Goal: Task Accomplishment & Management: Use online tool/utility

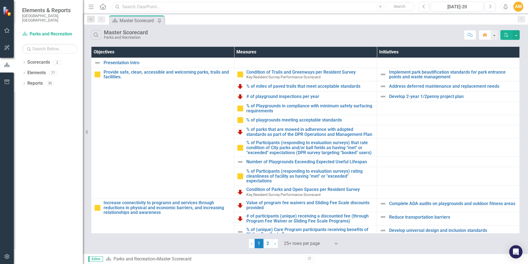
click at [125, 7] on input "text" at bounding box center [263, 7] width 303 height 10
type input "my durham"
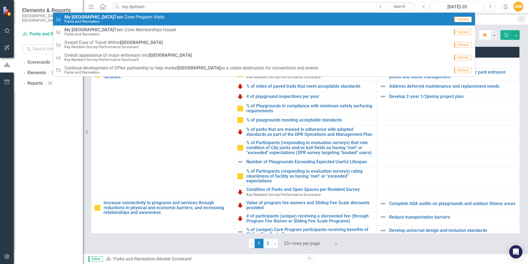
click at [117, 18] on span "My Durham Teen Zone Program Visits" at bounding box center [114, 17] width 100 height 5
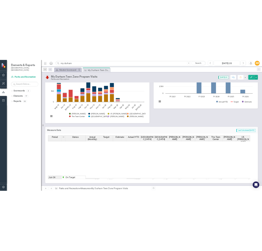
scroll to position [152, 0]
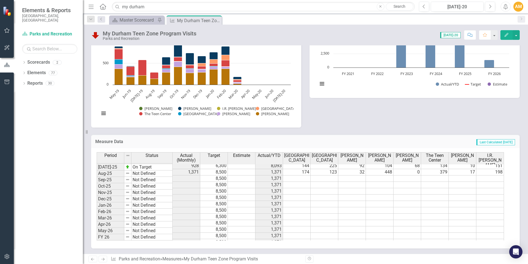
click at [300, 175] on td at bounding box center [297, 178] width 28 height 6
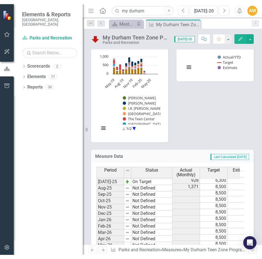
scroll to position [148, 0]
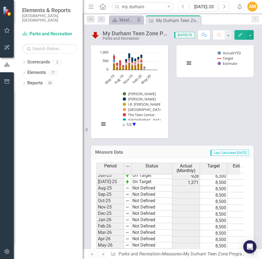
click at [180, 193] on td at bounding box center [187, 196] width 28 height 6
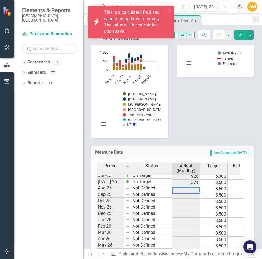
click at [181, 186] on td at bounding box center [187, 189] width 28 height 6
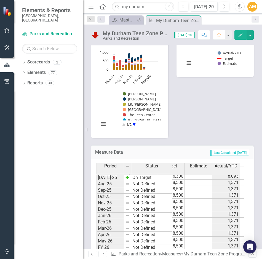
scroll to position [0, 70]
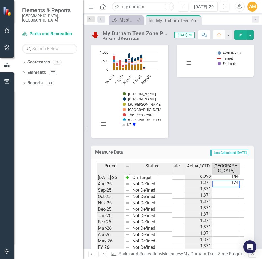
type textarea "131"
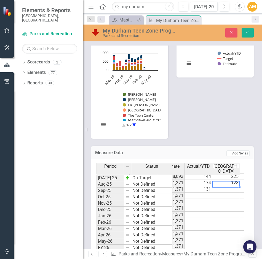
scroll to position [0, 98]
type textarea "170"
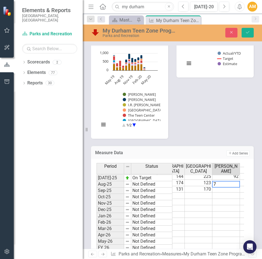
type textarea "77"
type textarea "247"
type textarea "1"
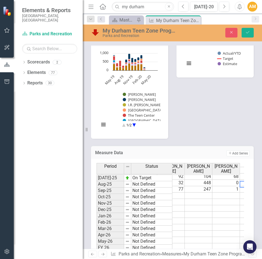
scroll to position [0, 209]
type textarea "125"
type textarea "10"
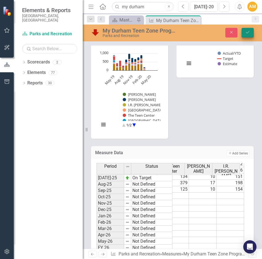
type textarea "154"
drag, startPoint x: 248, startPoint y: 32, endPoint x: 160, endPoint y: 133, distance: 133.7
click at [248, 32] on icon "Save" at bounding box center [248, 32] width 5 height 4
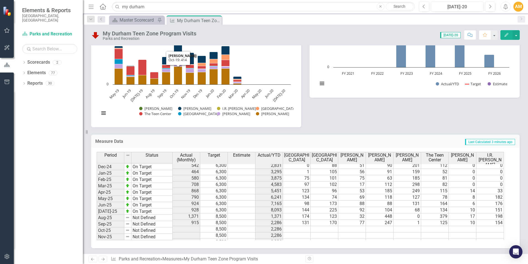
scroll to position [377, 0]
click at [116, 7] on icon "Search" at bounding box center [118, 6] width 6 height 5
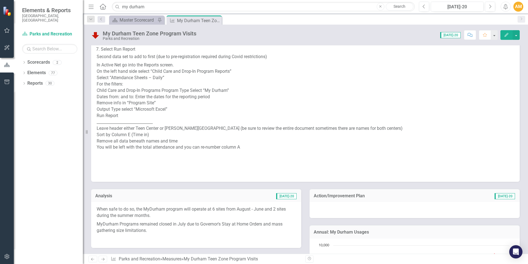
scroll to position [0, 0]
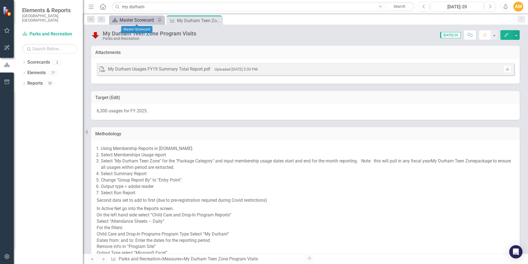
click at [129, 20] on div "Master Scorecard" at bounding box center [138, 20] width 36 height 7
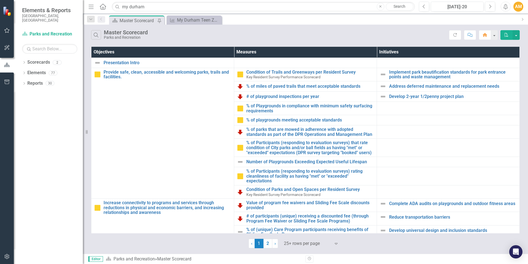
click at [380, 8] on icon "Close" at bounding box center [380, 6] width 2 height 3
drag, startPoint x: 154, startPoint y: 10, endPoint x: 149, endPoint y: 9, distance: 4.3
click at [154, 10] on input "text" at bounding box center [263, 7] width 303 height 10
type input "my durham"
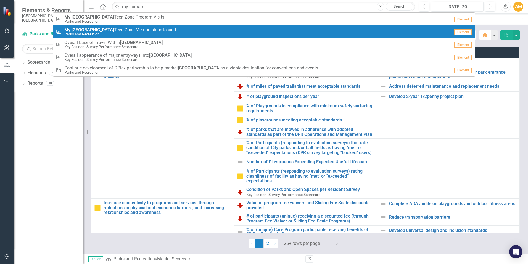
click at [138, 28] on span "My Durham Teen Zone Memberships Issued" at bounding box center [120, 29] width 112 height 5
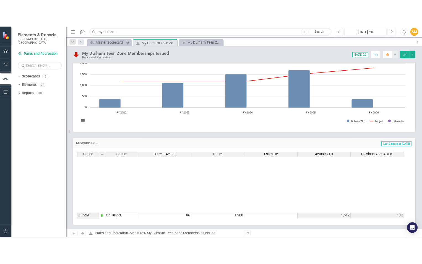
scroll to position [152, 0]
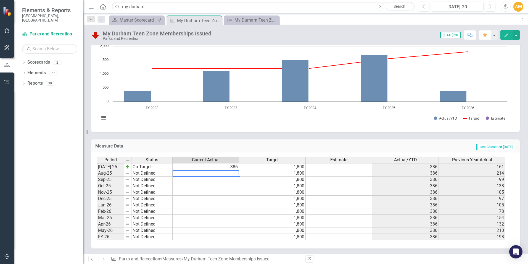
click at [223, 174] on td at bounding box center [206, 173] width 67 height 6
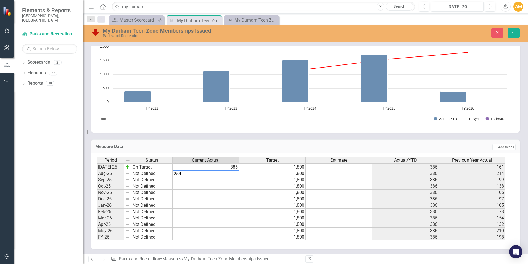
type textarea "254"
drag, startPoint x: 212, startPoint y: 200, endPoint x: 211, endPoint y: 203, distance: 3.3
click at [212, 200] on td at bounding box center [206, 199] width 67 height 6
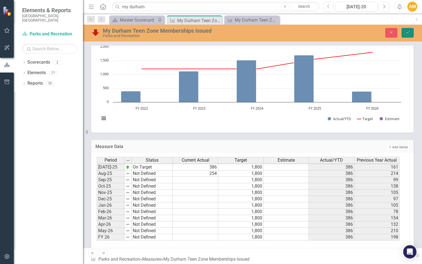
click at [408, 34] on icon "Save" at bounding box center [407, 32] width 5 height 4
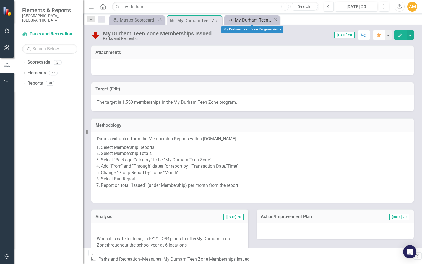
click at [252, 20] on div "My Durham Teen Zone Program Visits" at bounding box center [254, 20] width 38 height 7
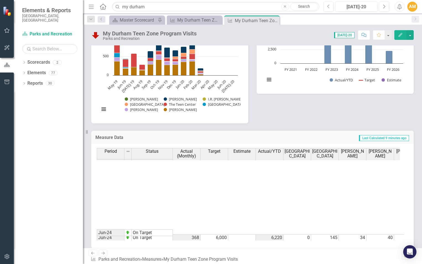
scroll to position [152, 0]
